Goal: Complete application form

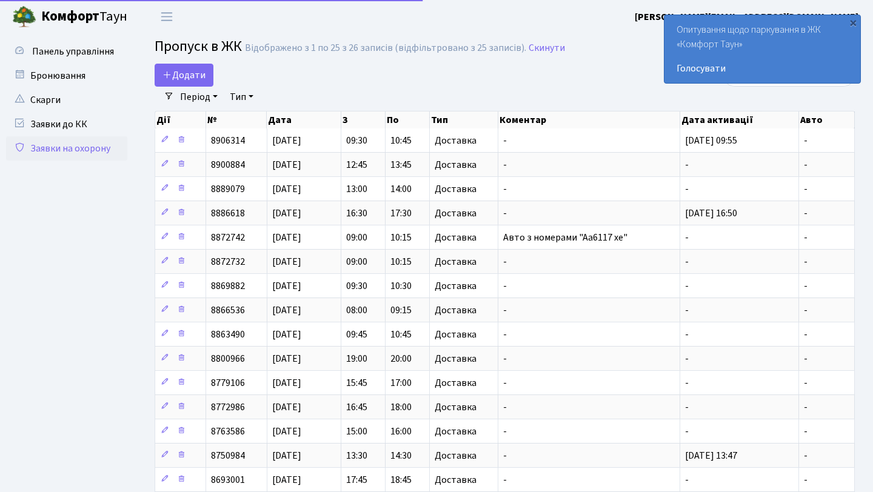
select select "25"
click at [200, 75] on span "Додати" at bounding box center [183, 75] width 43 height 13
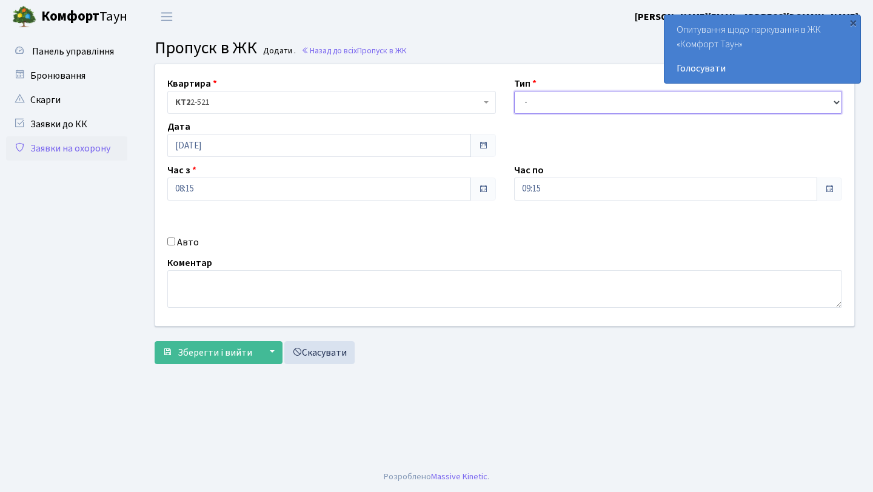
click at [592, 109] on select "- Доставка Таксі Гості Сервіс" at bounding box center [678, 102] width 329 height 23
select select "1"
click at [514, 91] on select "- Доставка Таксі Гості Сервіс" at bounding box center [678, 102] width 329 height 23
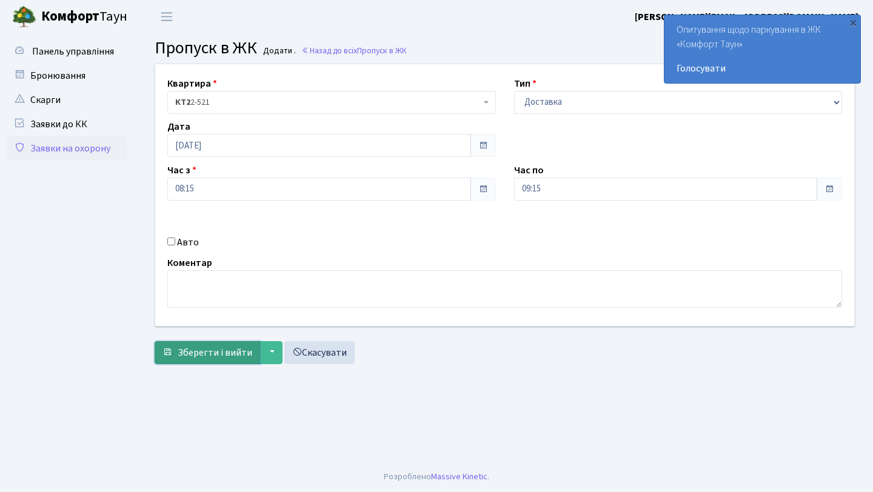
click at [223, 354] on span "Зберегти і вийти" at bounding box center [215, 352] width 75 height 13
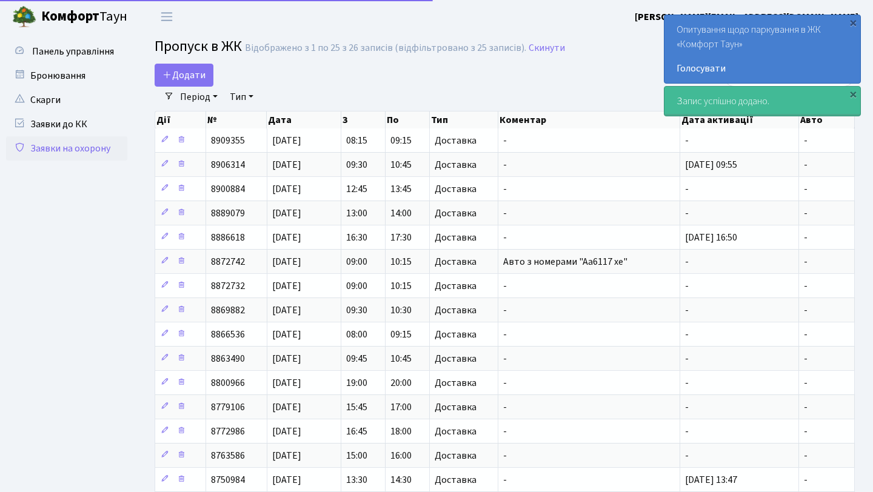
select select "25"
